Goal: Use online tool/utility: Utilize a website feature to perform a specific function

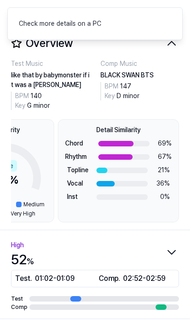
scroll to position [0, 52]
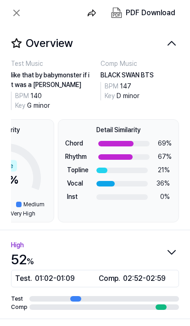
click at [18, 12] on icon at bounding box center [16, 12] width 11 height 11
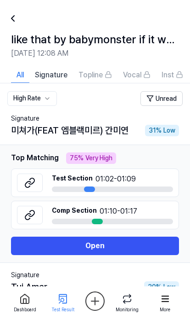
click at [15, 21] on icon at bounding box center [12, 18] width 11 height 11
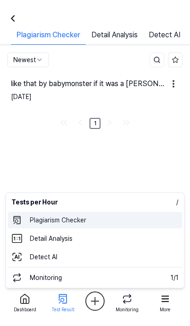
click at [100, 214] on 표절검사 "Plagiarism Checker" at bounding box center [95, 220] width 175 height 17
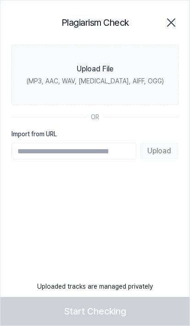
click at [59, 149] on input "Import from URL" at bounding box center [73, 151] width 125 height 17
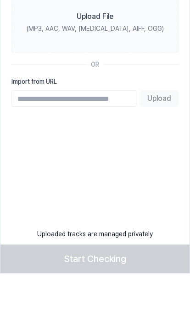
click at [59, 143] on input "Import from URL" at bounding box center [73, 151] width 125 height 17
paste input "**********"
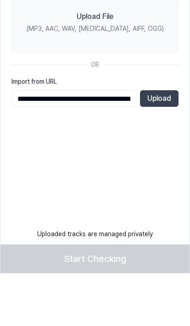
type input "**********"
click at [163, 143] on button "Upload" at bounding box center [159, 151] width 39 height 17
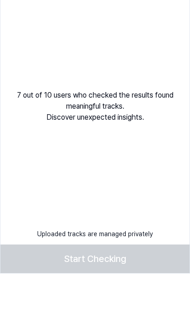
scroll to position [40, 0]
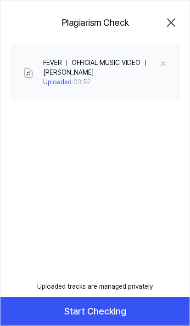
click at [116, 309] on button "Start Checking" at bounding box center [94, 311] width 189 height 29
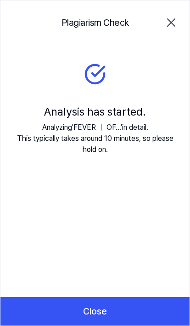
click at [171, 21] on icon "button" at bounding box center [171, 22] width 7 height 7
